Goal: Task Accomplishment & Management: Use online tool/utility

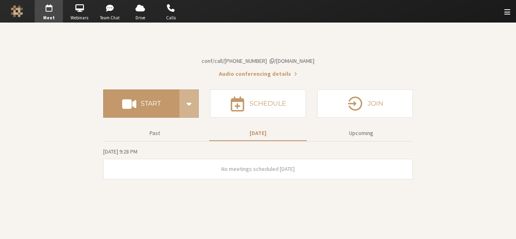
click at [147, 118] on button "Start" at bounding box center [141, 104] width 76 height 28
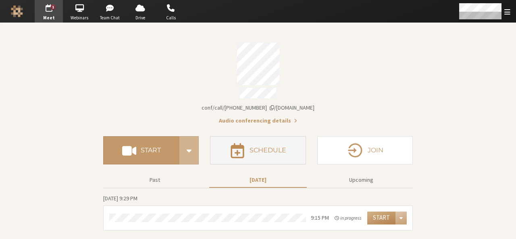
click at [293, 154] on button "Schedule" at bounding box center [258, 150] width 96 height 28
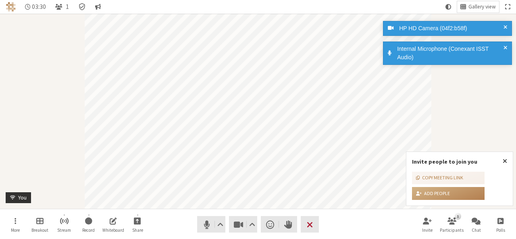
click at [311, 222] on span "End or leave meeting" at bounding box center [310, 224] width 6 height 11
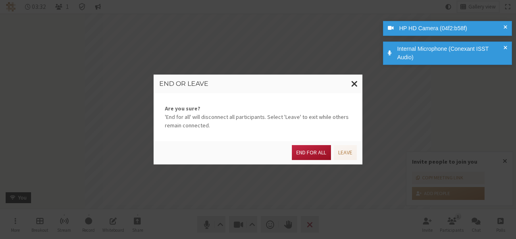
click at [307, 150] on button "End for all" at bounding box center [311, 152] width 39 height 15
